Goal: Task Accomplishment & Management: Manage account settings

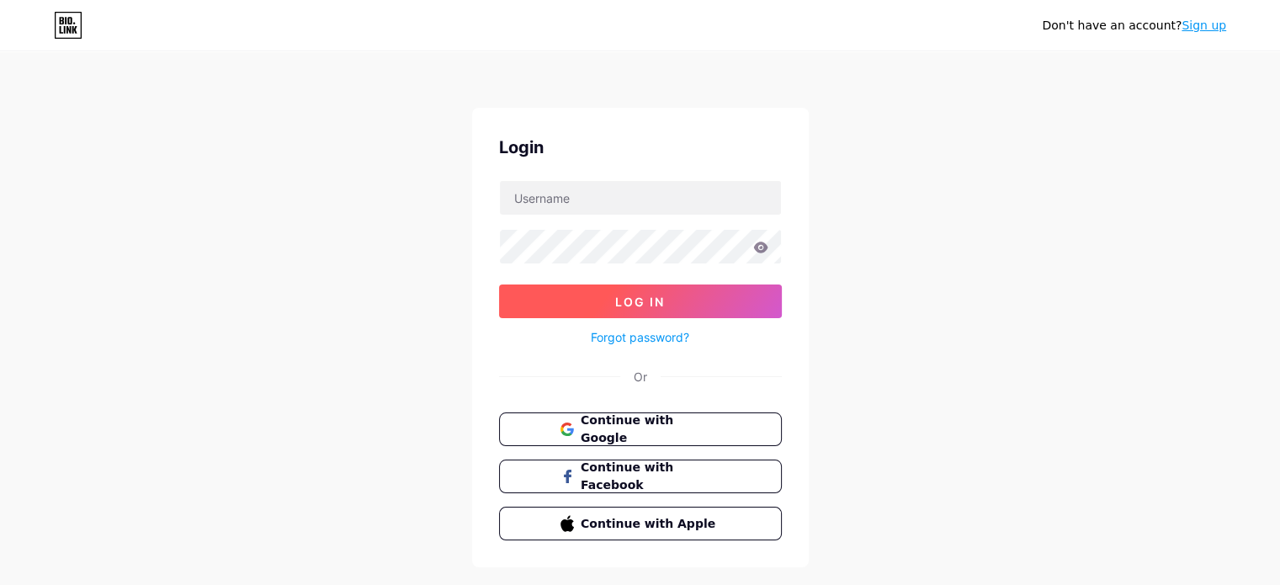
type input "[EMAIL_ADDRESS][DOMAIN_NAME]"
click at [559, 295] on button "Log In" at bounding box center [640, 302] width 283 height 34
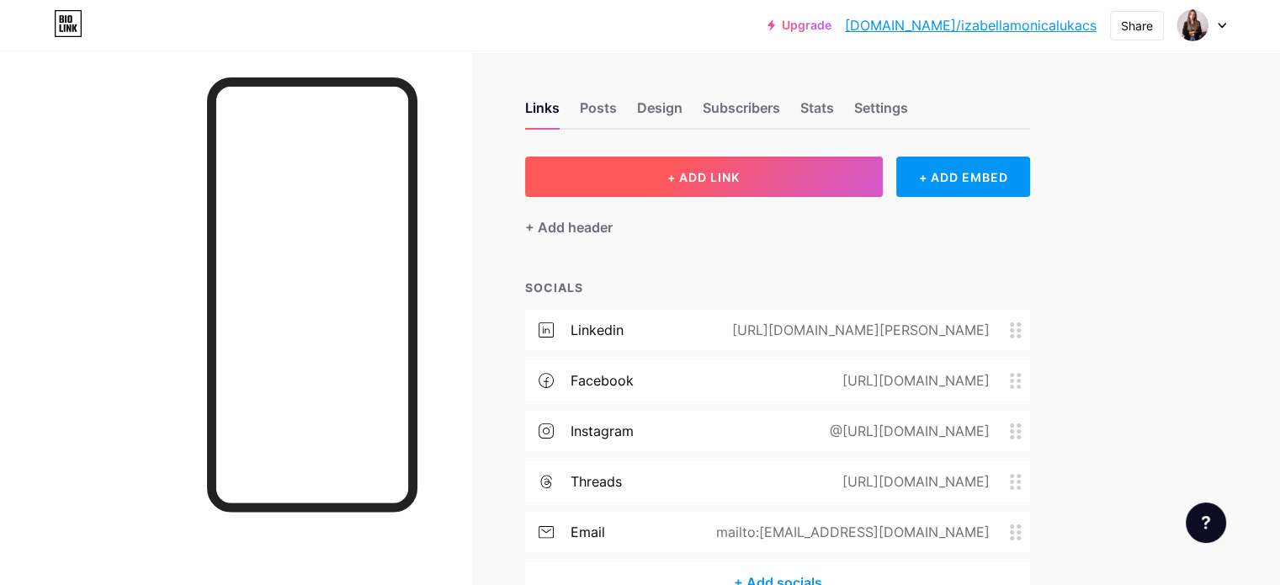
click at [653, 186] on button "+ ADD LINK" at bounding box center [704, 177] width 358 height 40
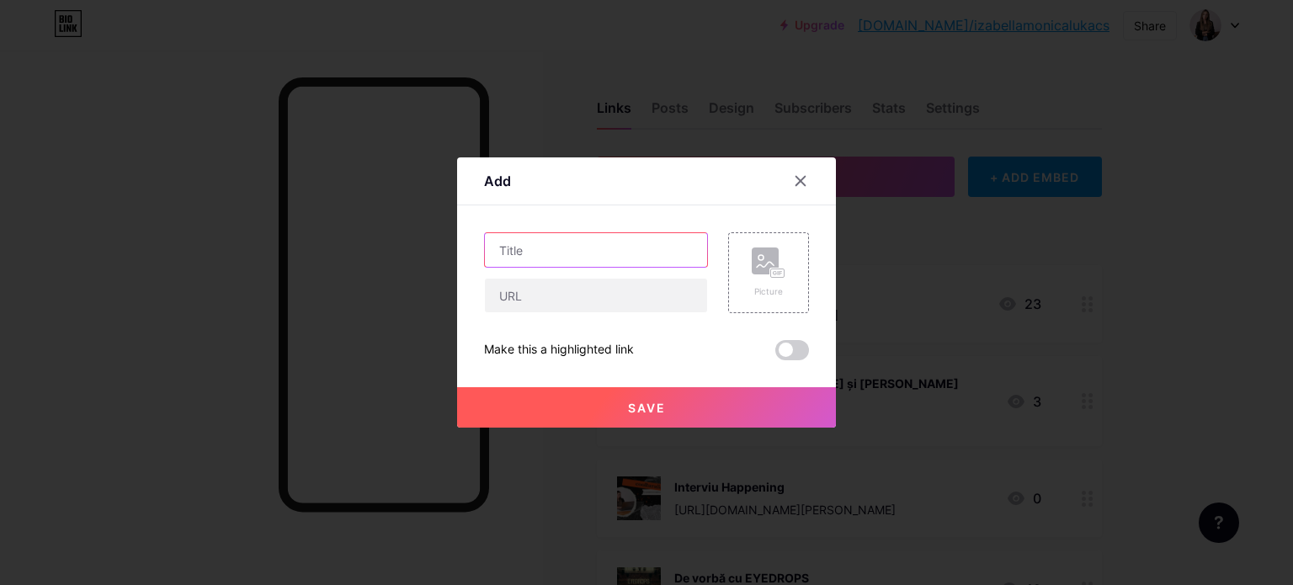
click at [581, 238] on input "text" at bounding box center [596, 250] width 222 height 34
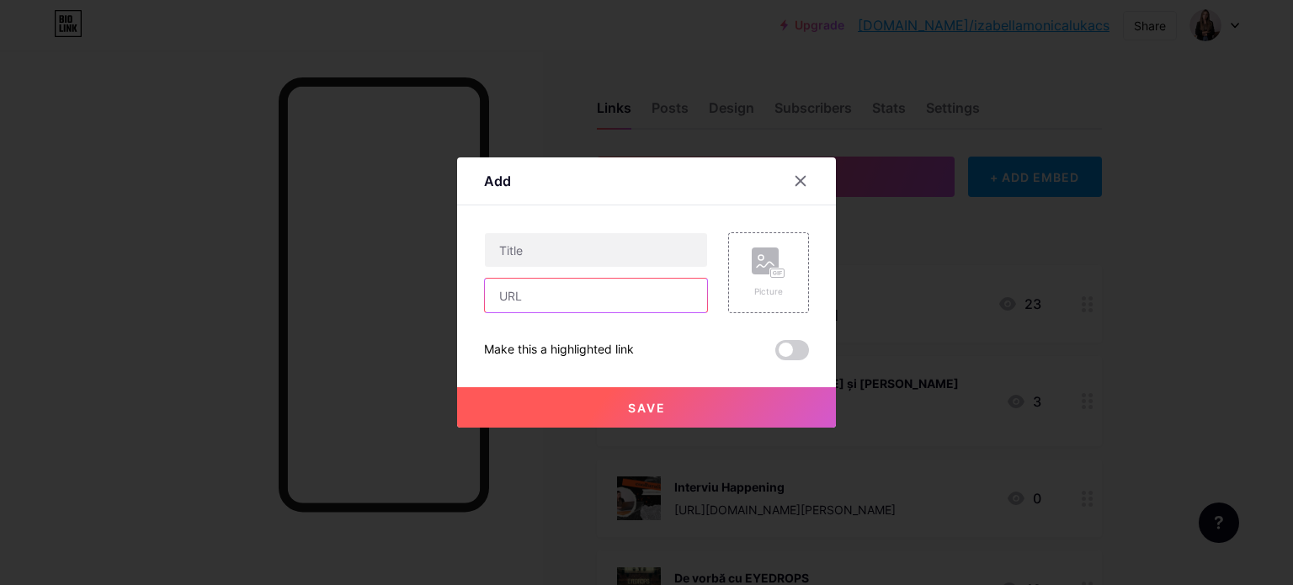
click at [554, 279] on input "text" at bounding box center [596, 296] width 222 height 34
paste input "[URL][DOMAIN_NAME]"
type input "[URL][DOMAIN_NAME]"
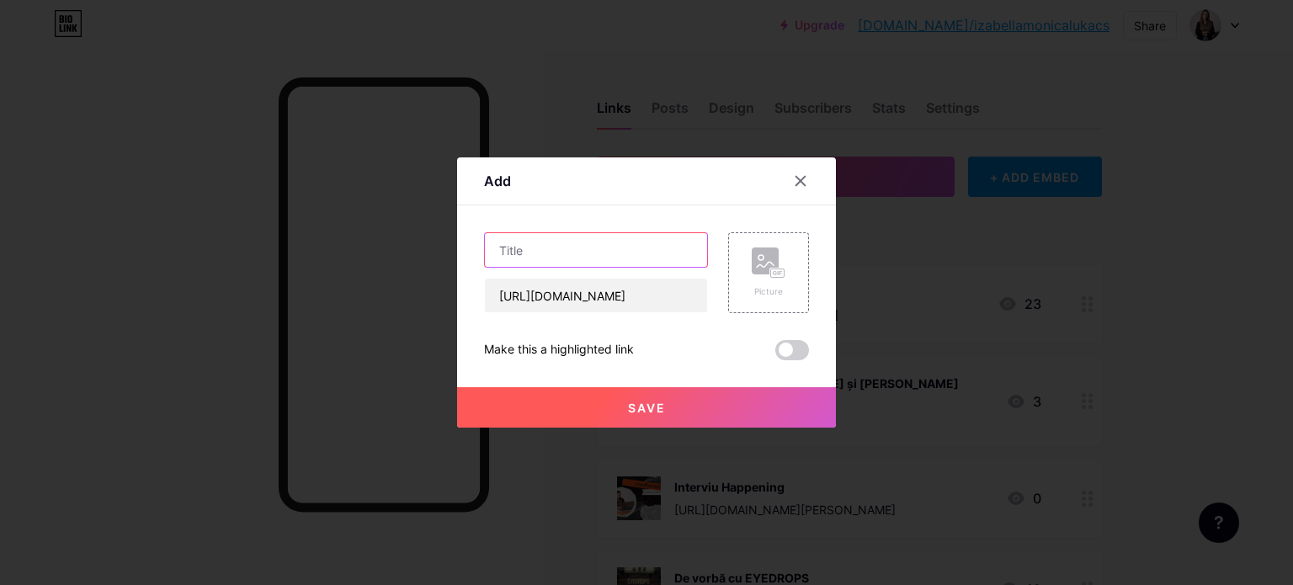
click at [555, 252] on input "text" at bounding box center [596, 250] width 222 height 34
type input "Servicii de copywriting și content writing"
click at [753, 272] on rect at bounding box center [765, 260] width 27 height 27
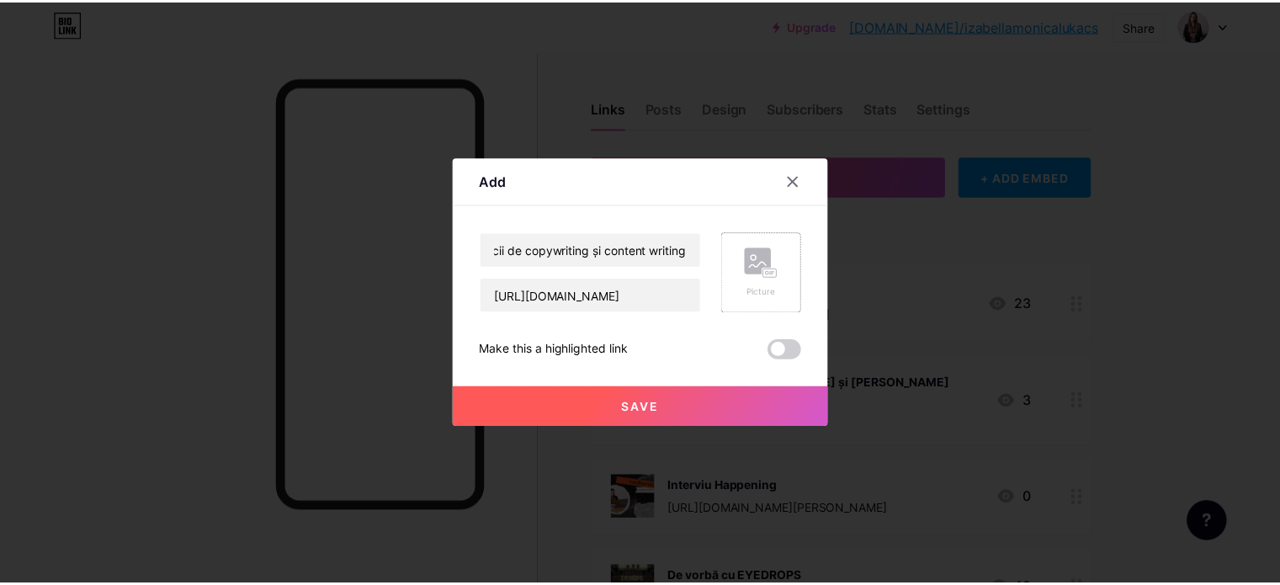
scroll to position [0, 0]
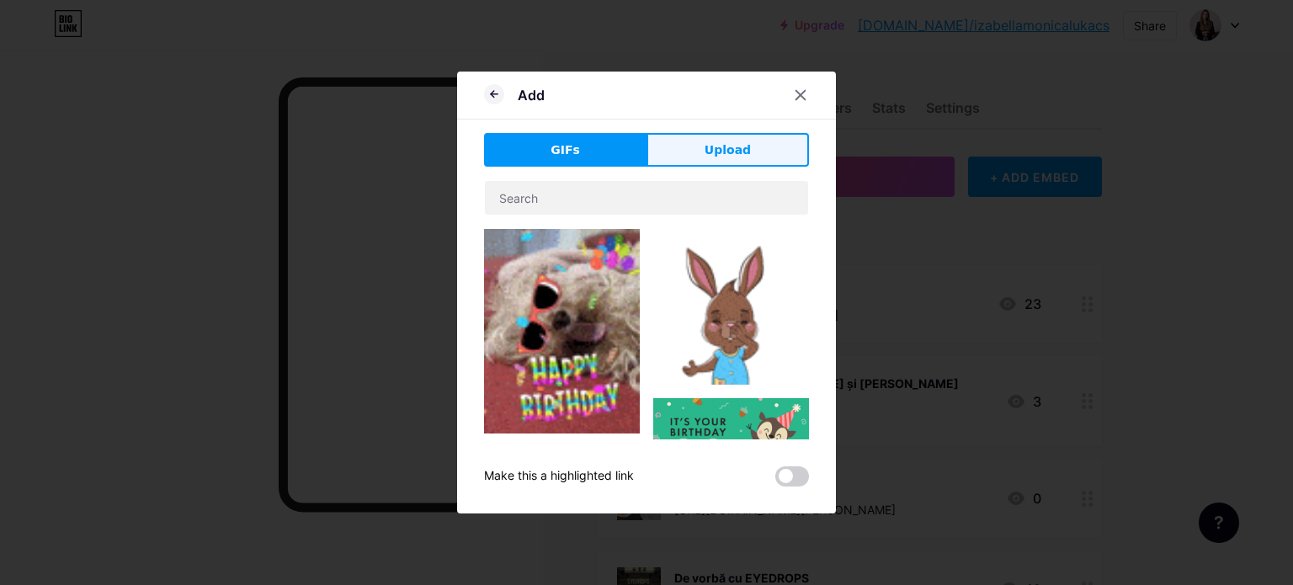
click at [707, 155] on span "Upload" at bounding box center [728, 150] width 46 height 18
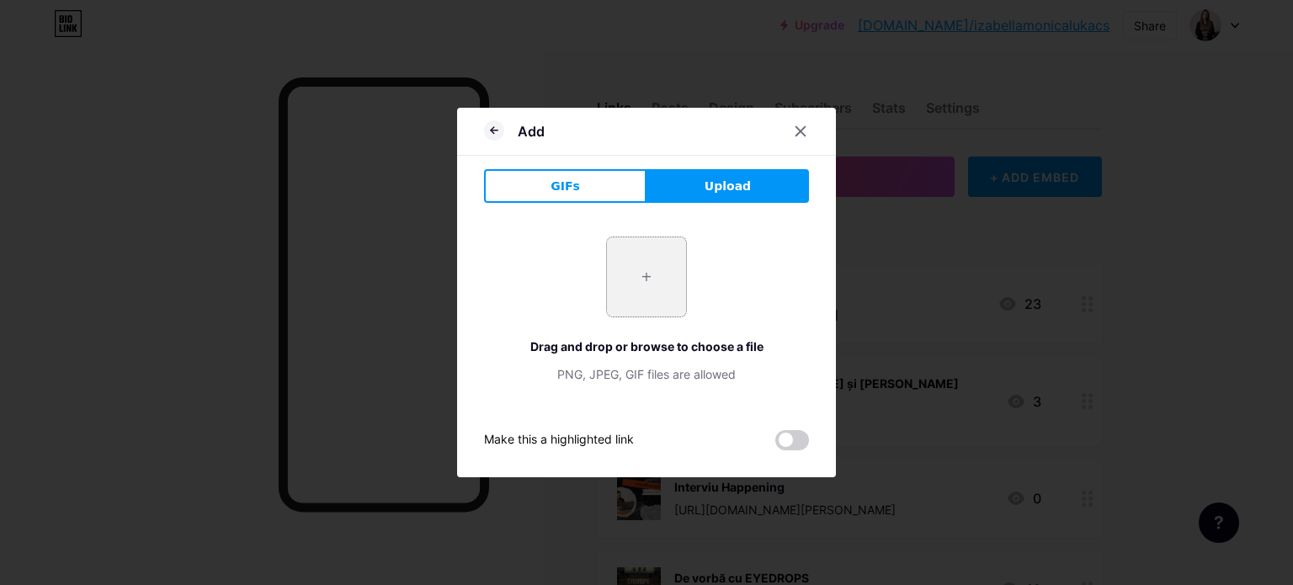
click at [626, 261] on input "file" at bounding box center [646, 276] width 79 height 79
type input "C:\fakepath\[PERSON_NAME] (1).png"
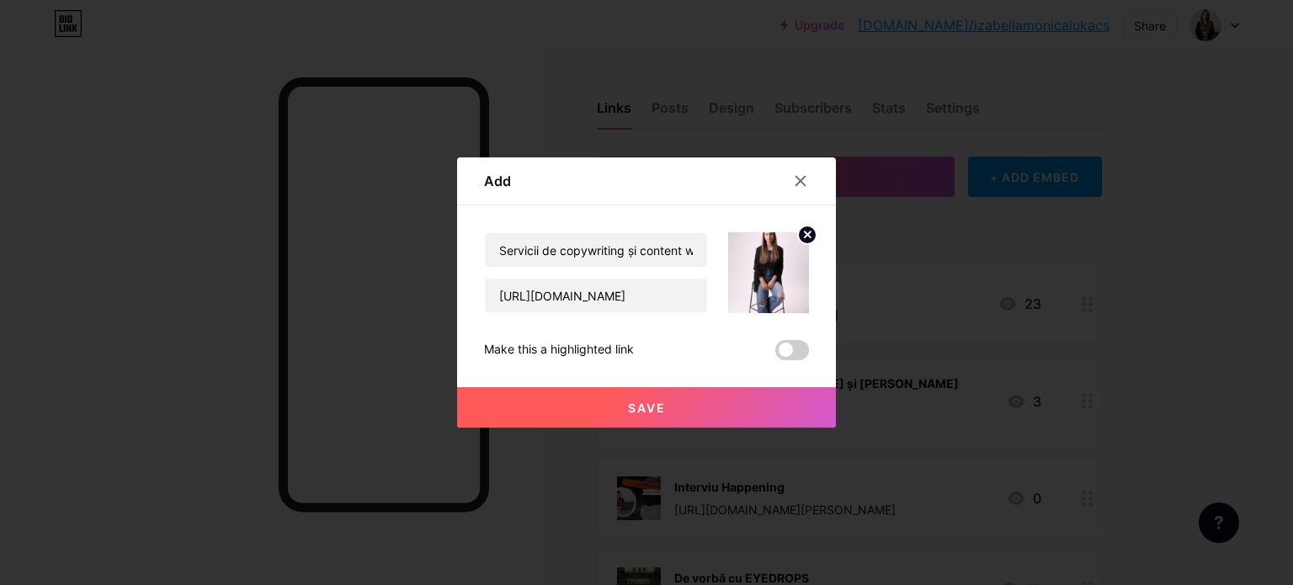
click at [807, 228] on circle at bounding box center [807, 235] width 19 height 19
click at [771, 263] on rect at bounding box center [765, 260] width 27 height 27
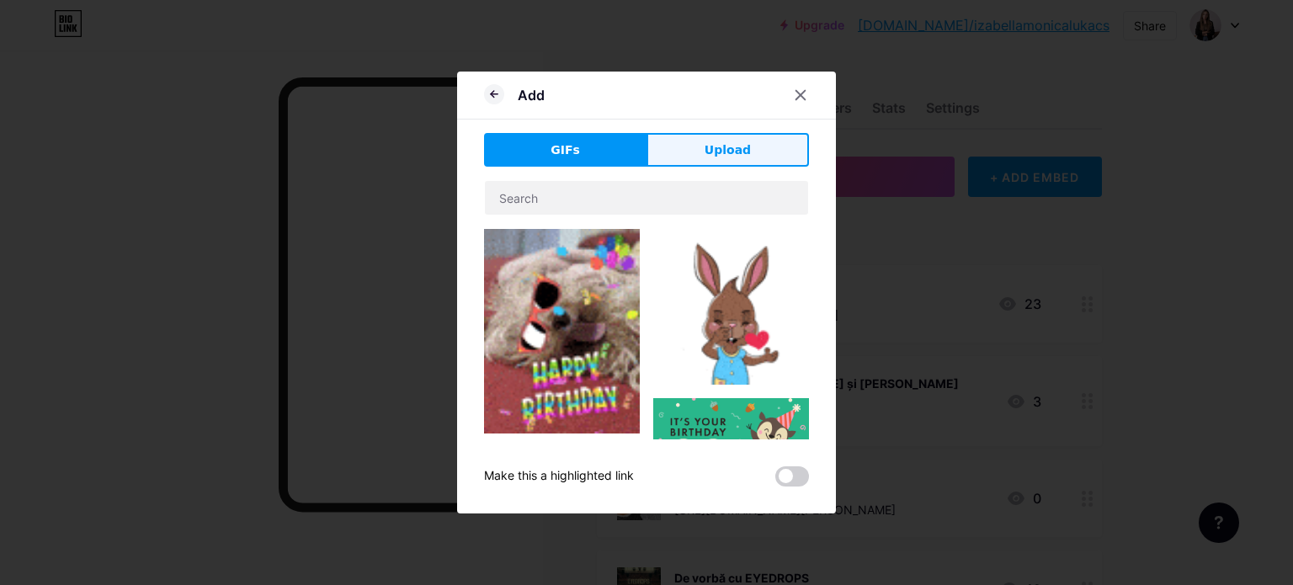
click at [687, 156] on button "Upload" at bounding box center [728, 150] width 162 height 34
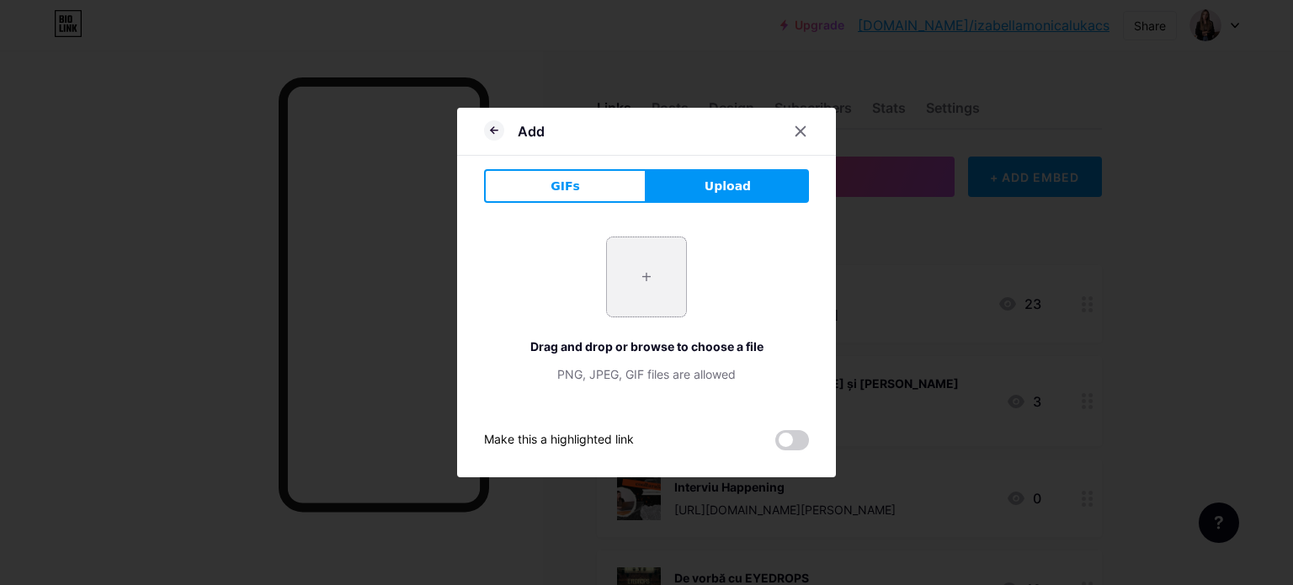
click at [647, 249] on input "file" at bounding box center [646, 276] width 79 height 79
click at [653, 275] on input "file" at bounding box center [646, 276] width 79 height 79
type input "C:\fakepath\[PERSON_NAME].png"
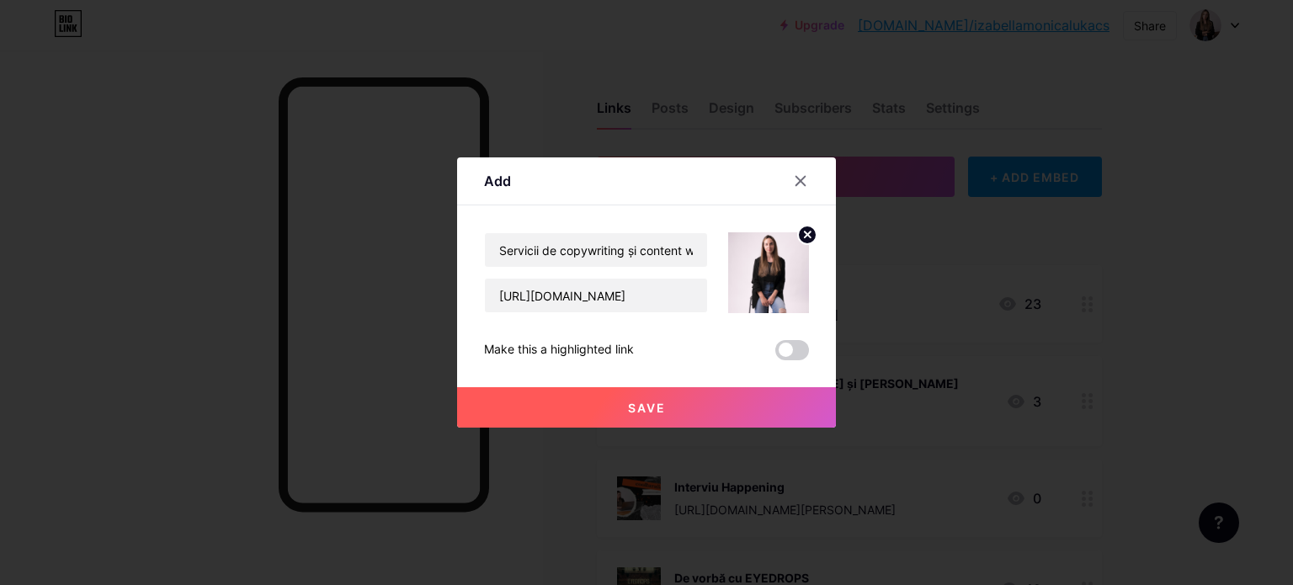
click at [587, 400] on button "Save" at bounding box center [646, 407] width 379 height 40
